Goal: Task Accomplishment & Management: Manage account settings

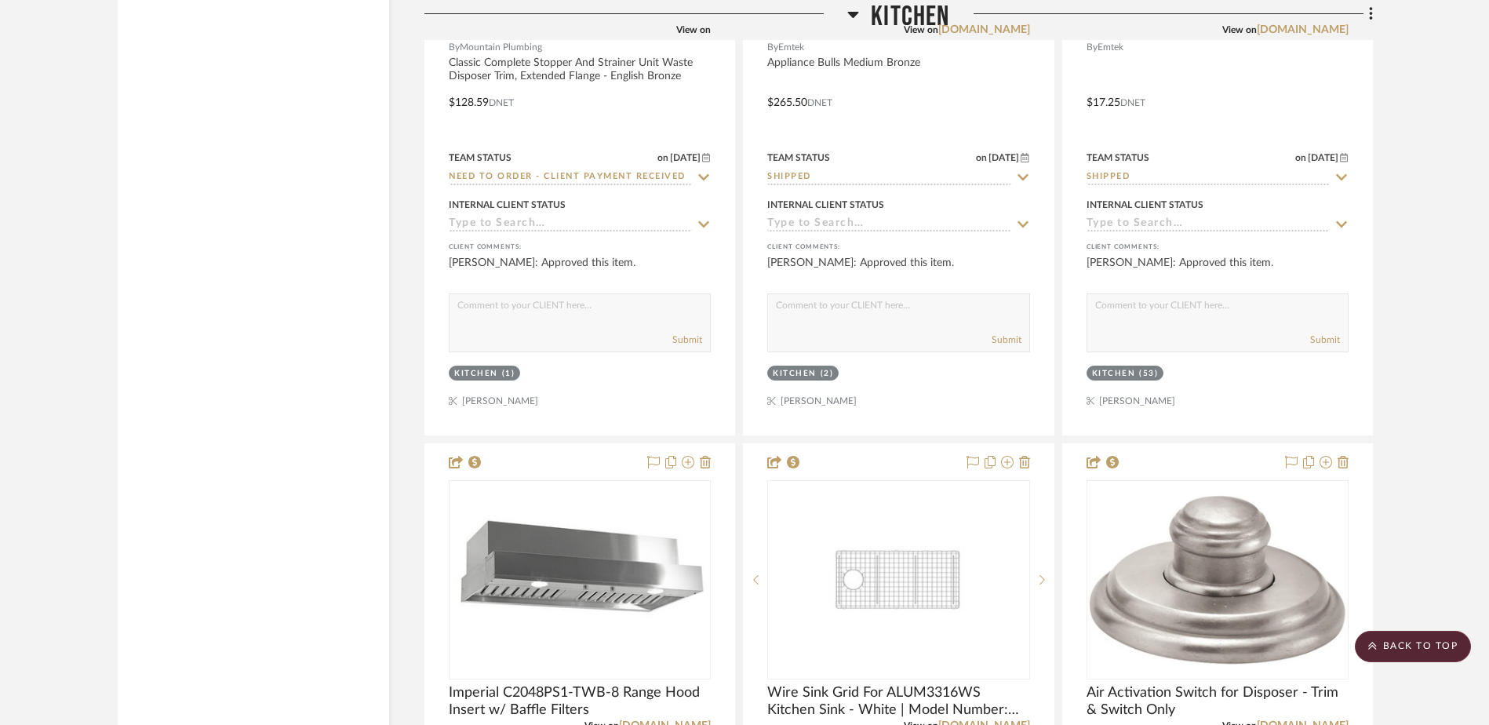
scroll to position [12403, 0]
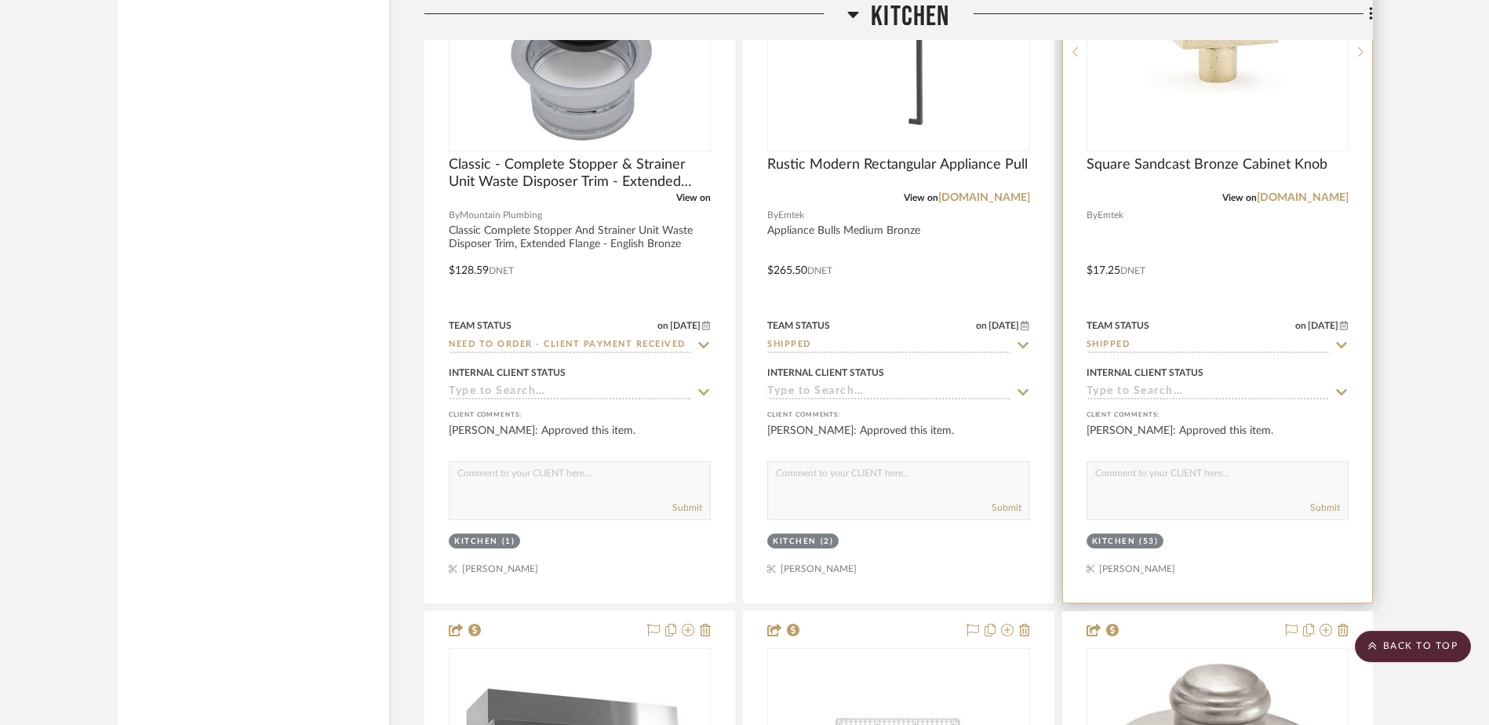
click at [0, 0] on img at bounding box center [0, 0] width 0 height 0
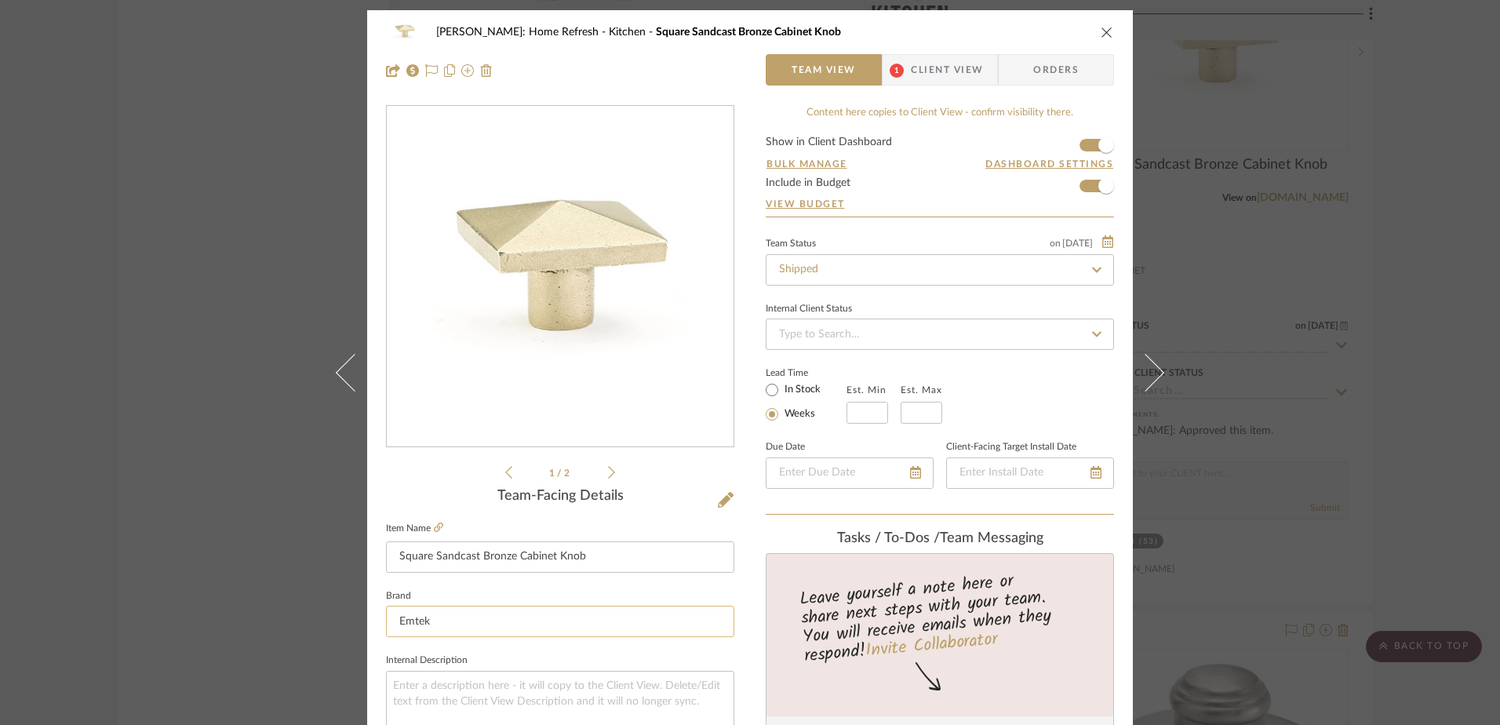
scroll to position [0, 0]
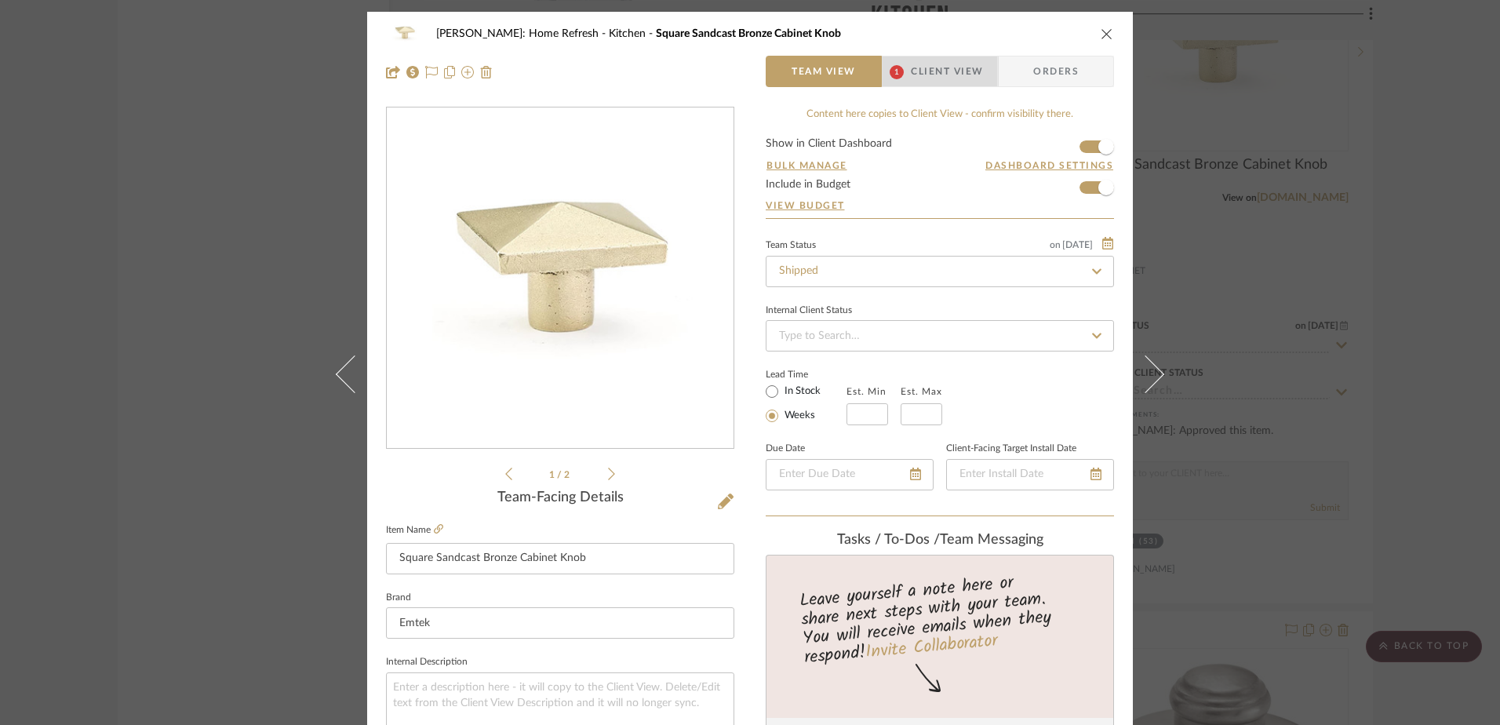
click at [944, 67] on span "Client View" at bounding box center [947, 71] width 72 height 31
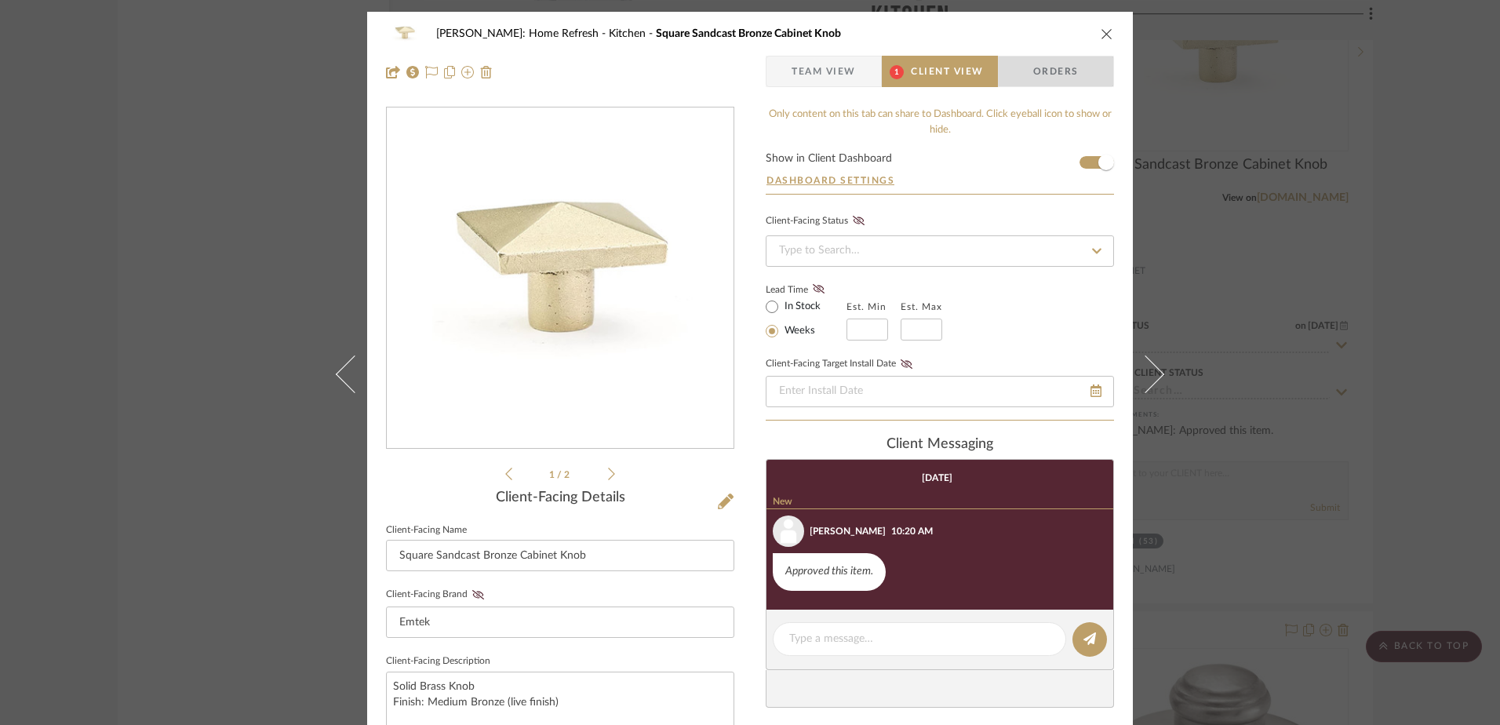
click at [1038, 86] on span "Orders" at bounding box center [1056, 71] width 80 height 31
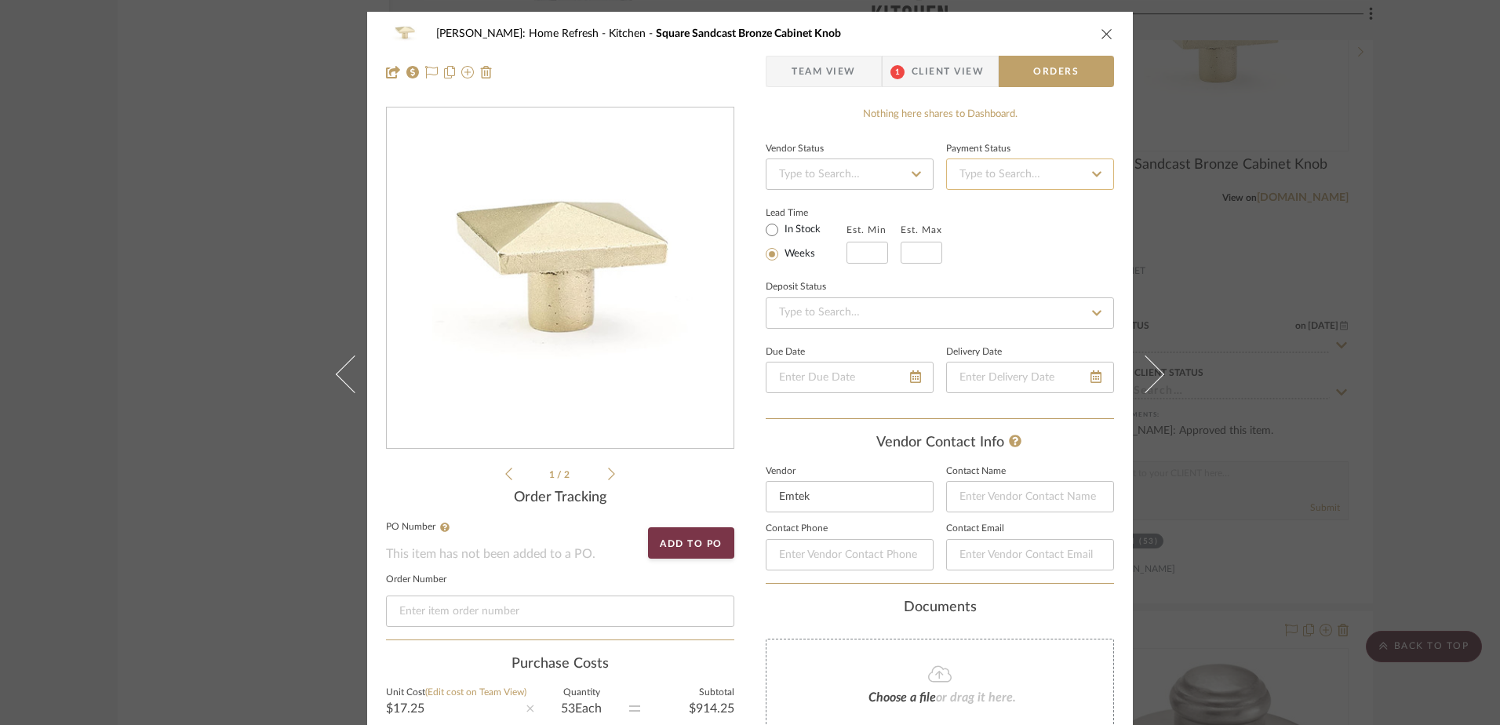
click at [989, 172] on input at bounding box center [1030, 173] width 168 height 31
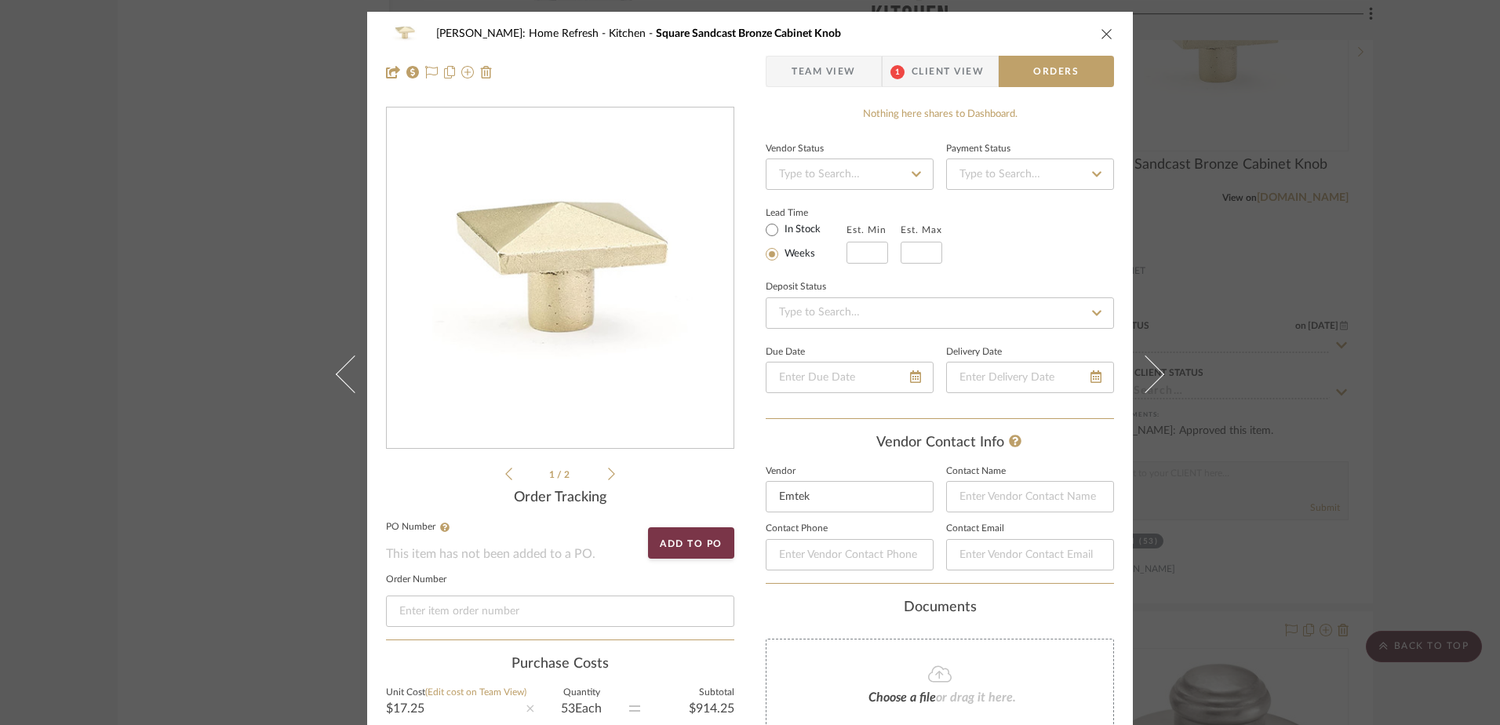
click at [1101, 33] on icon "close" at bounding box center [1107, 33] width 13 height 13
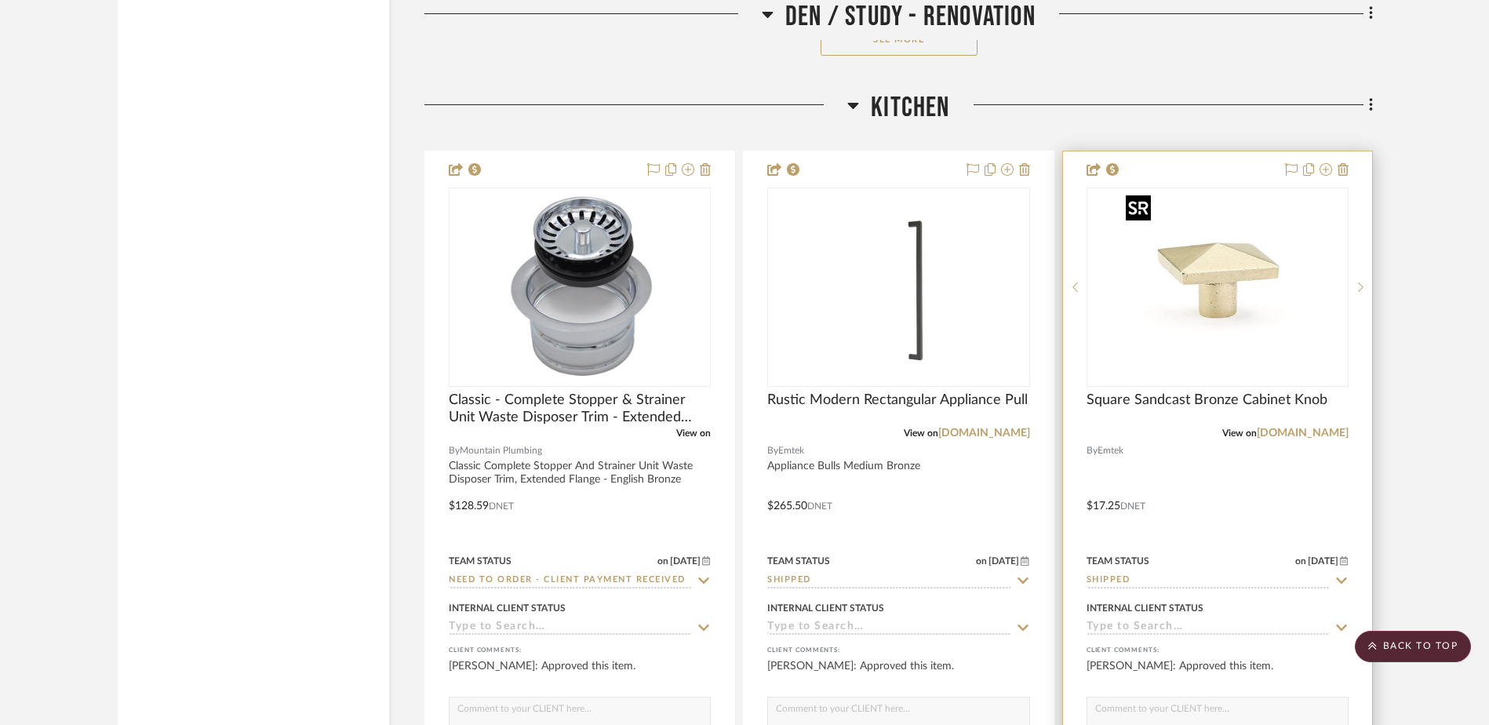
scroll to position [12246, 0]
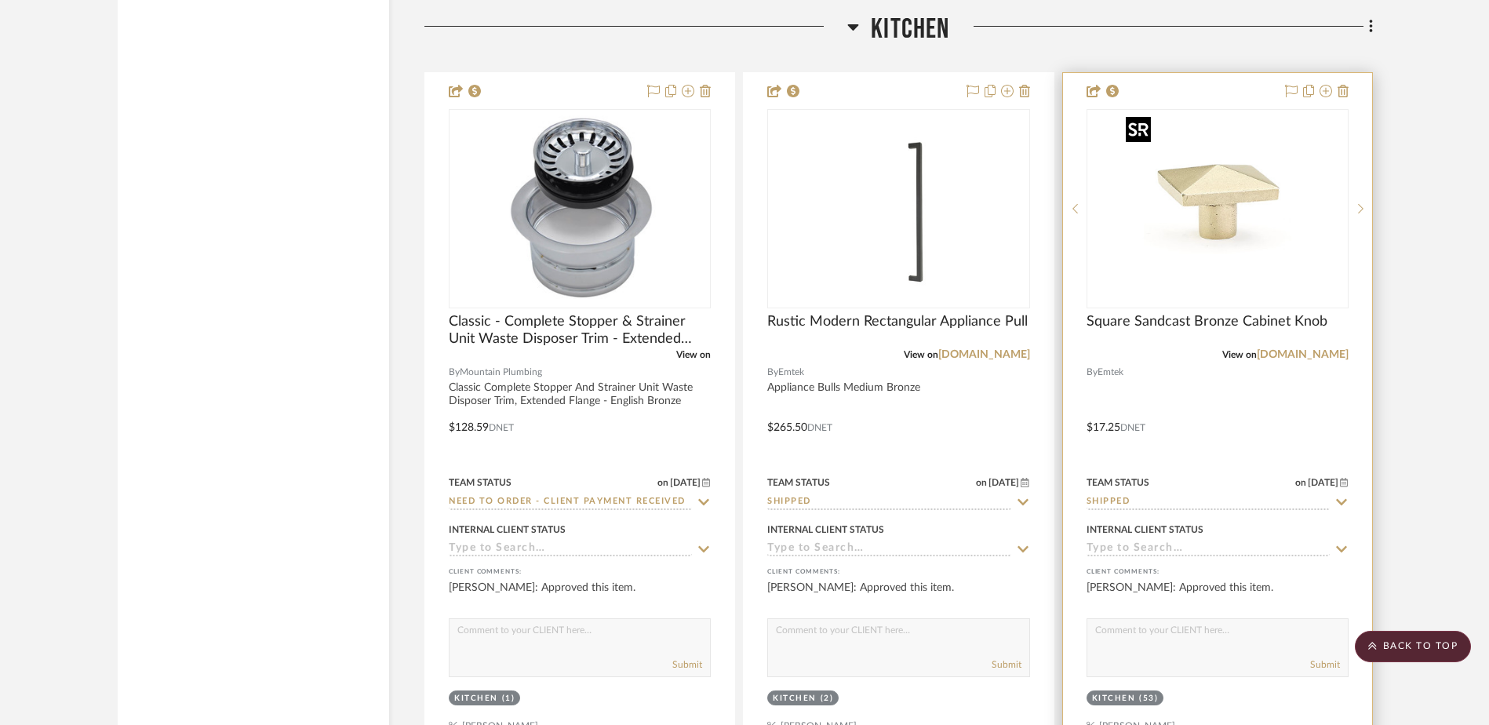
click at [1178, 289] on img "0" at bounding box center [1218, 209] width 196 height 196
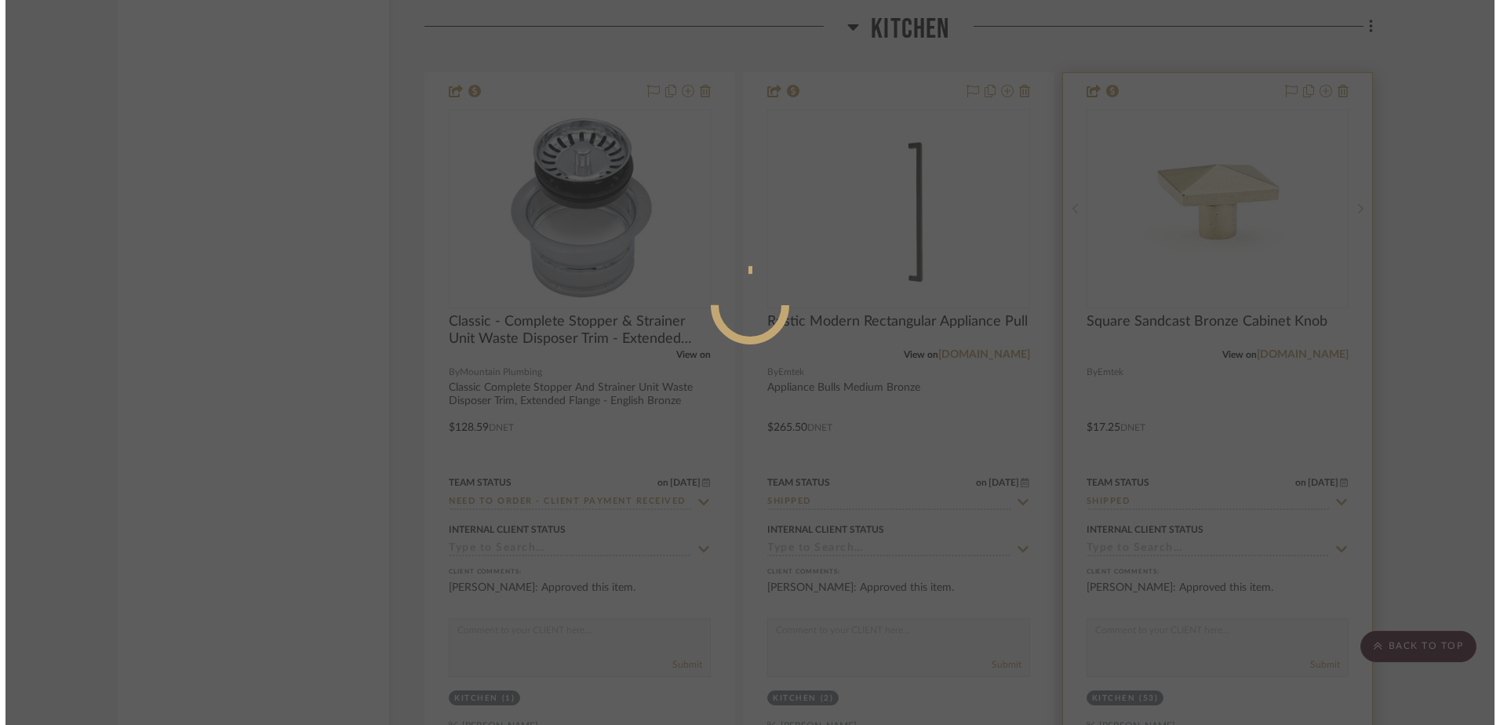
scroll to position [0, 0]
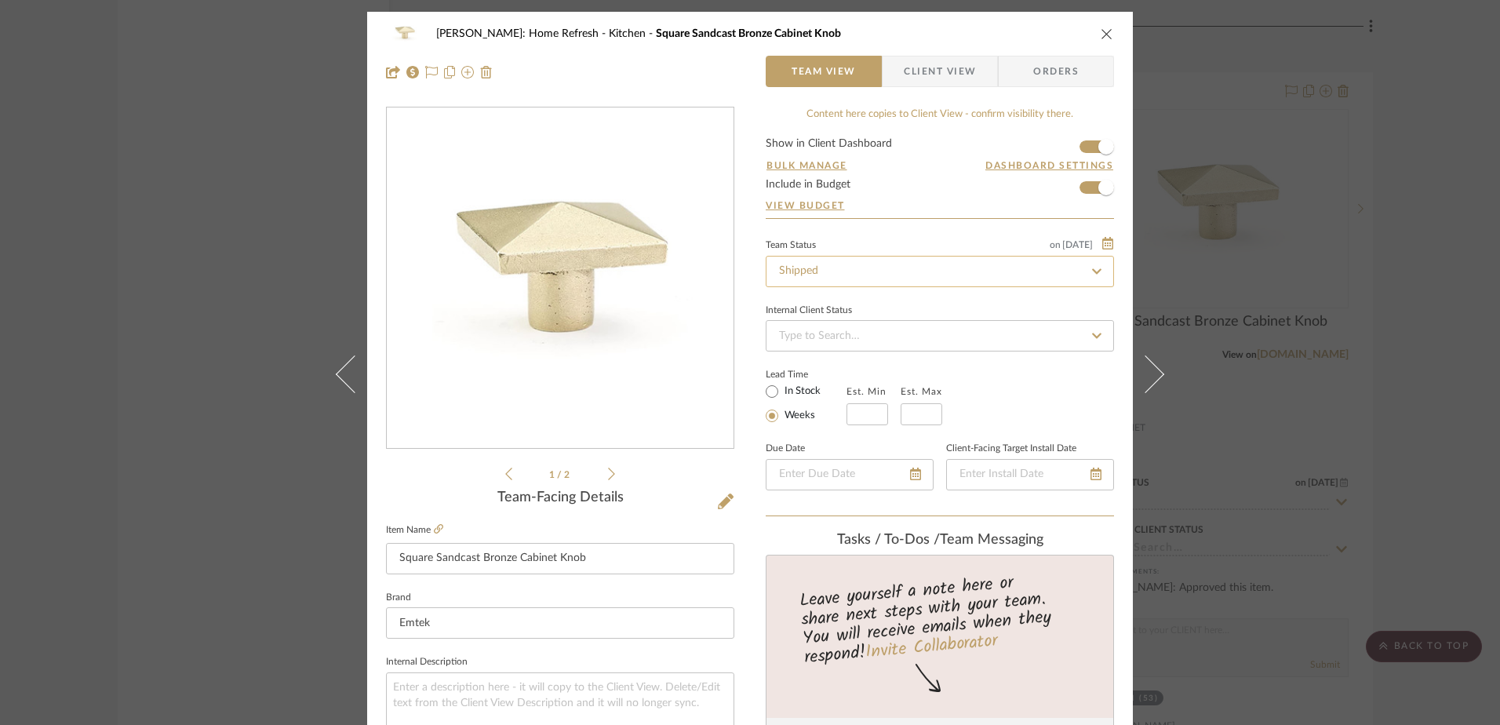
click at [824, 271] on input "Shipped" at bounding box center [940, 271] width 348 height 31
click at [1093, 273] on icon at bounding box center [1096, 271] width 7 height 7
type input "[DATE]"
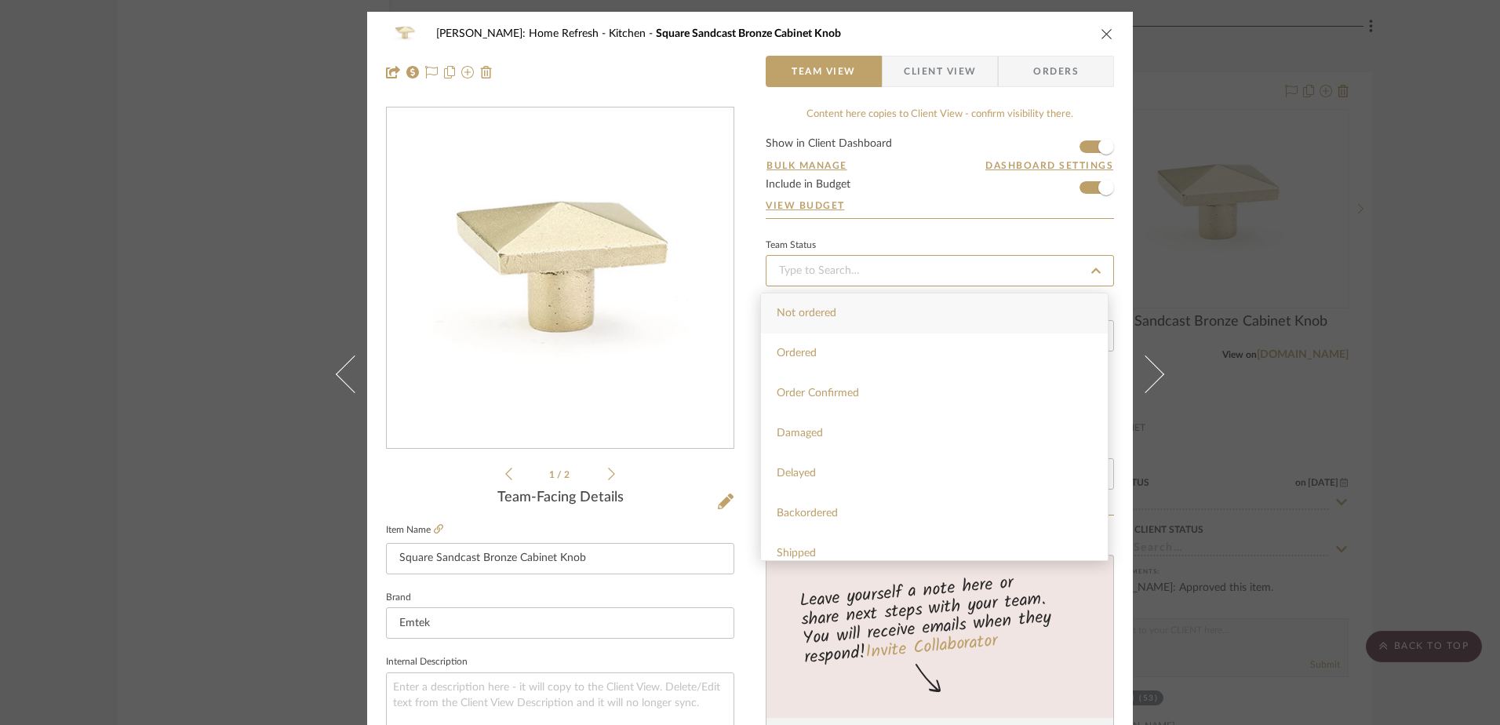
type input "[DATE]"
click at [1089, 235] on div "Team Status" at bounding box center [940, 261] width 348 height 53
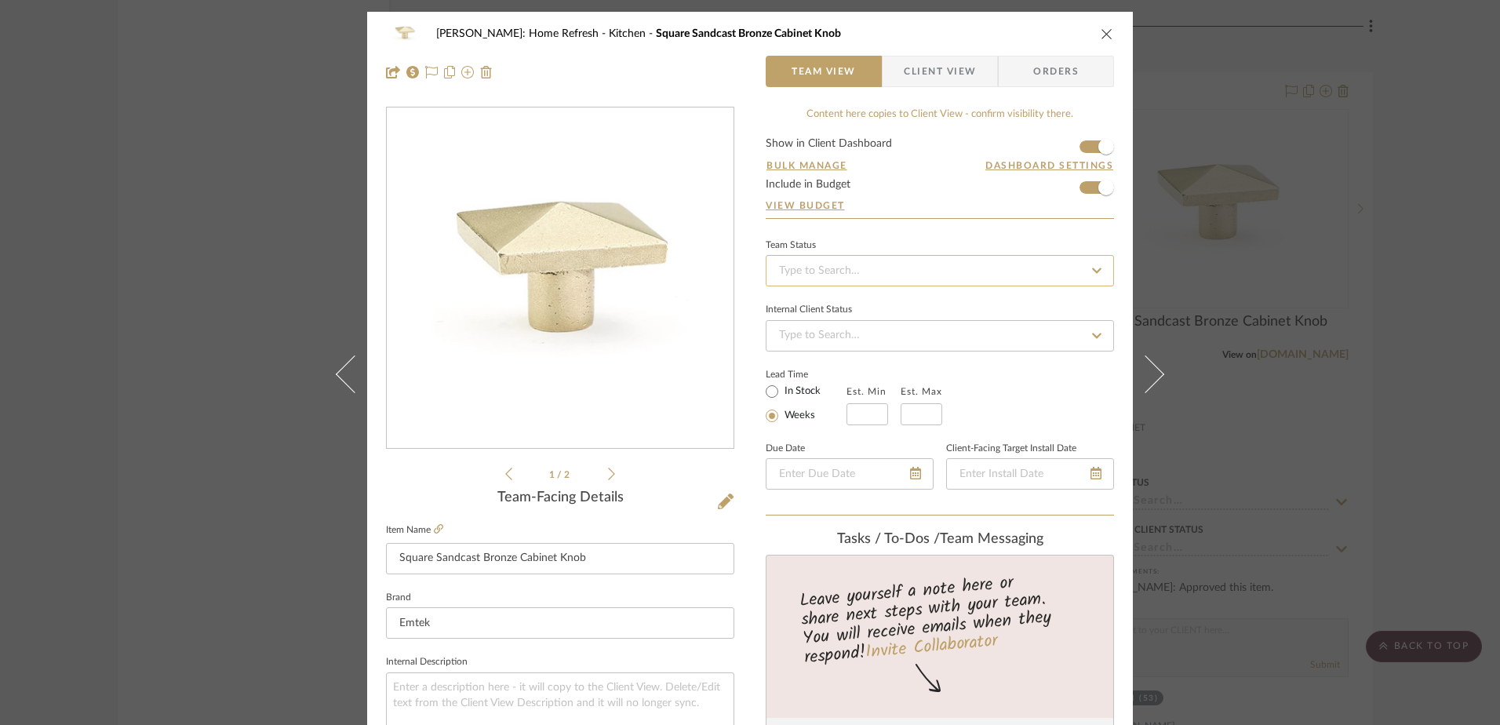
click at [1014, 266] on input at bounding box center [940, 270] width 348 height 31
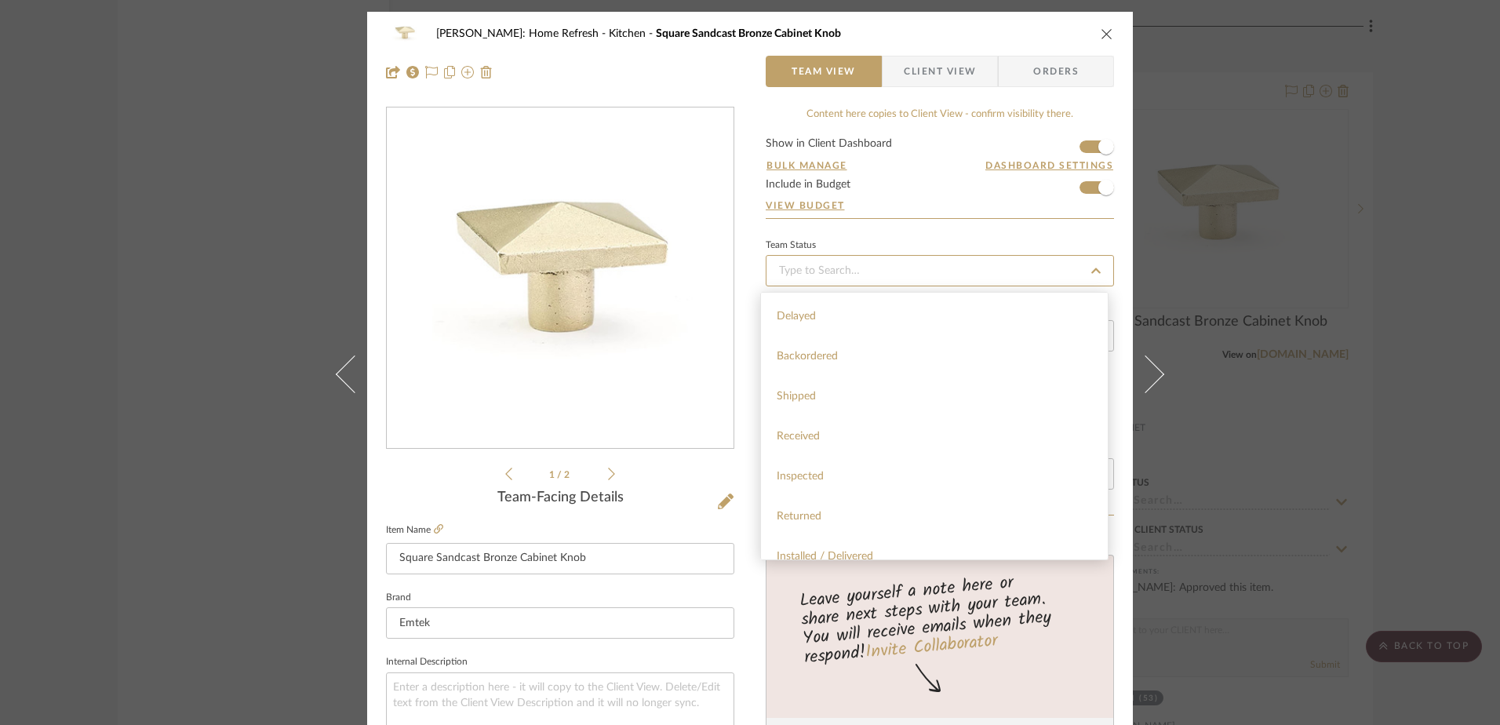
scroll to position [157, 0]
click at [847, 450] on div "Received" at bounding box center [934, 436] width 347 height 40
type input "[DATE]"
type input "Received"
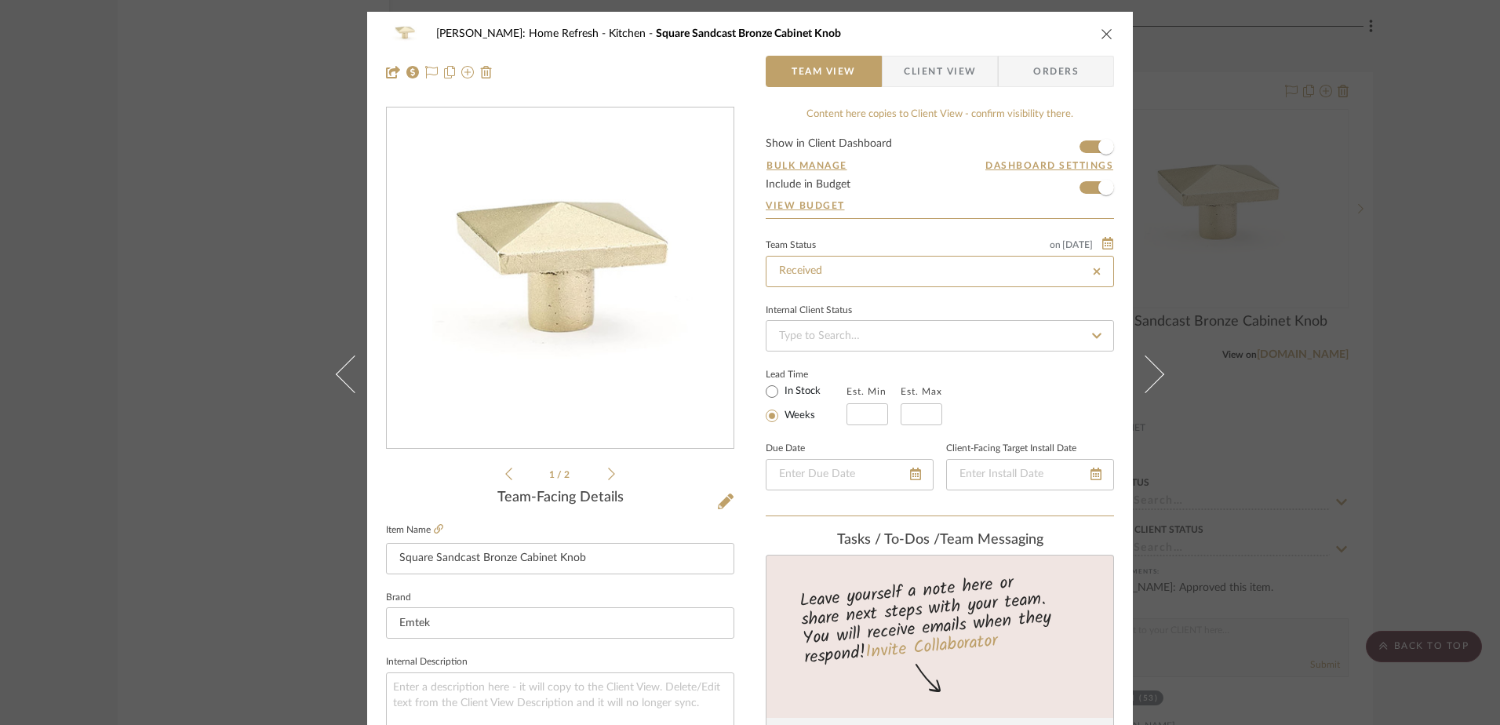
type input "Received"
click at [1047, 78] on span "Orders" at bounding box center [1056, 71] width 80 height 31
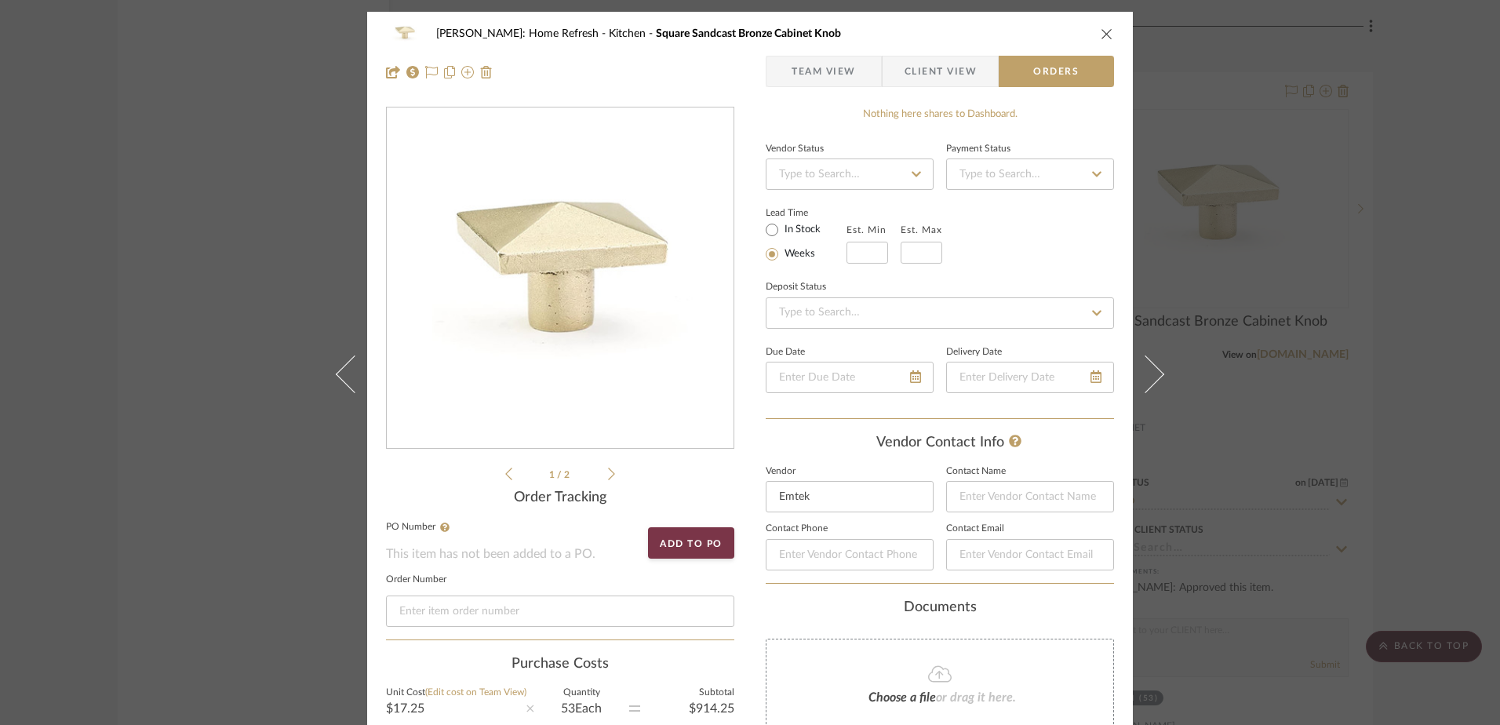
click at [1101, 35] on icon "close" at bounding box center [1107, 33] width 13 height 13
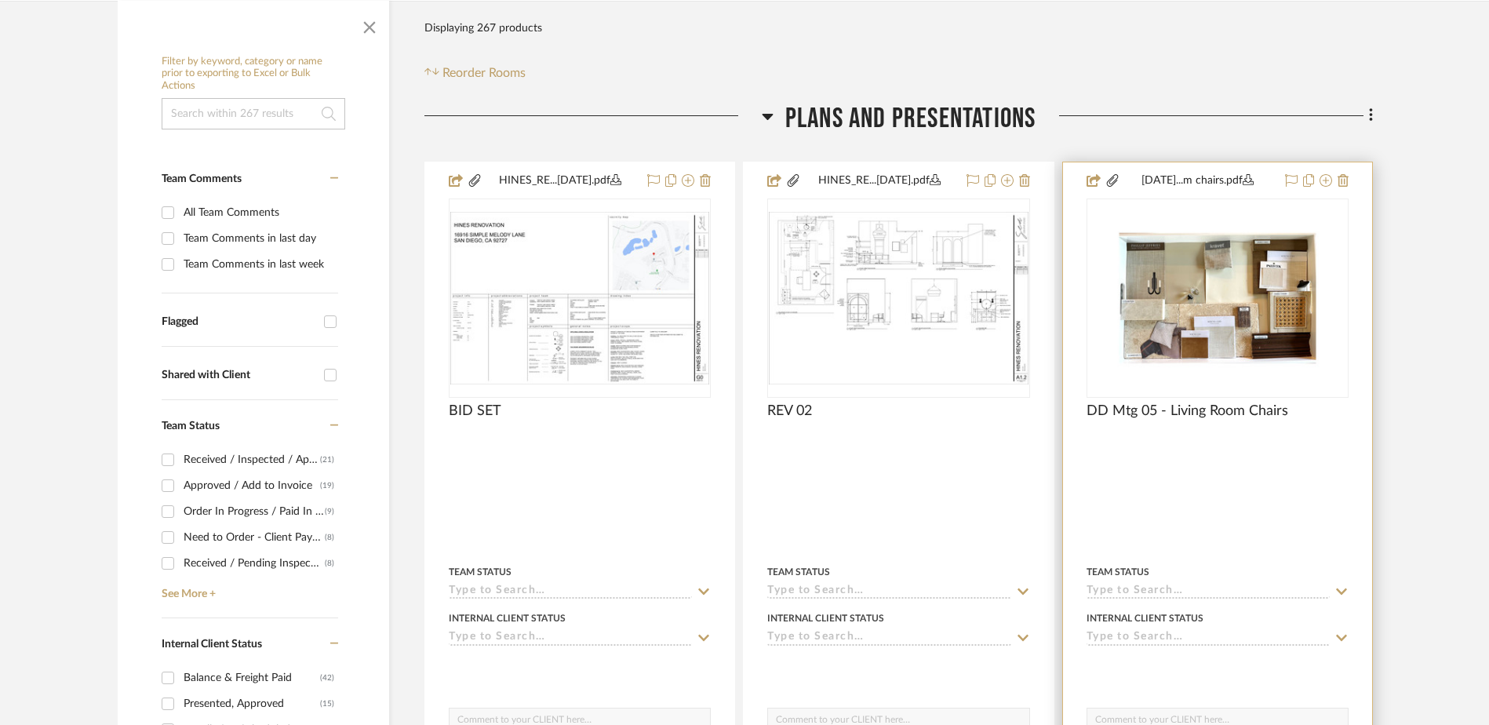
scroll to position [276, 0]
